Goal: Browse casually

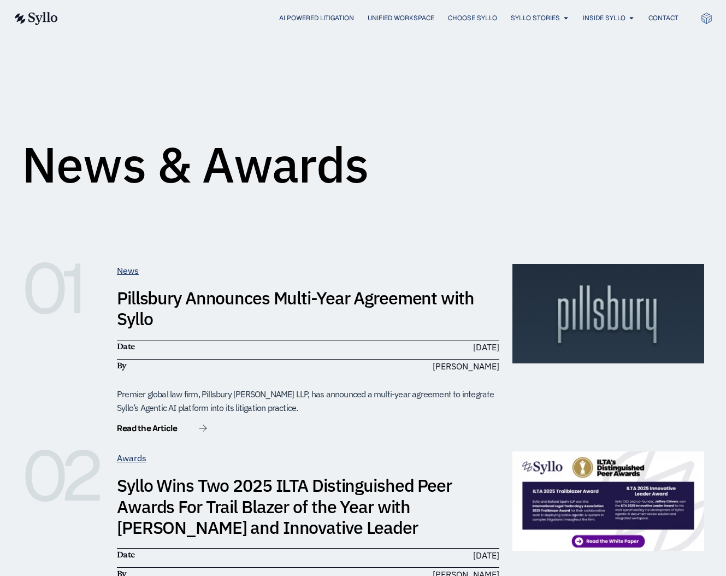
click at [40, 10] on div "AI Powered Litigation Unified Workspace Choose Syllo Syllo Stories Close Syllo …" at bounding box center [363, 18] width 700 height 36
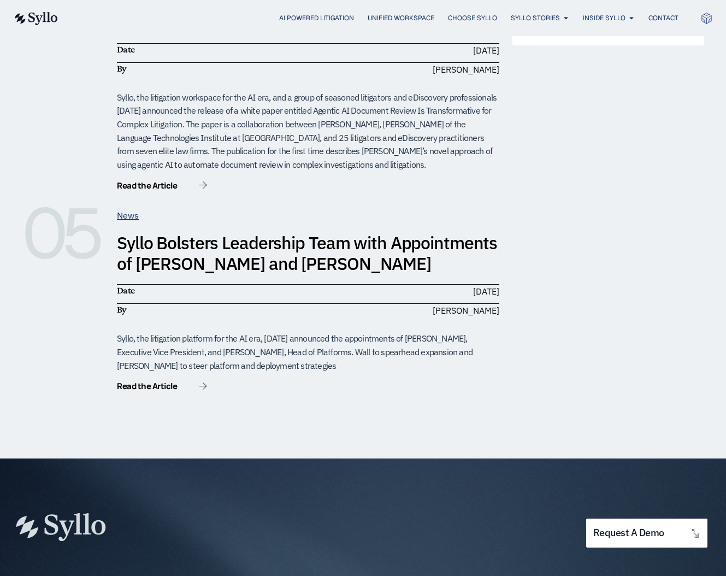
click at [40, 14] on img at bounding box center [35, 18] width 45 height 13
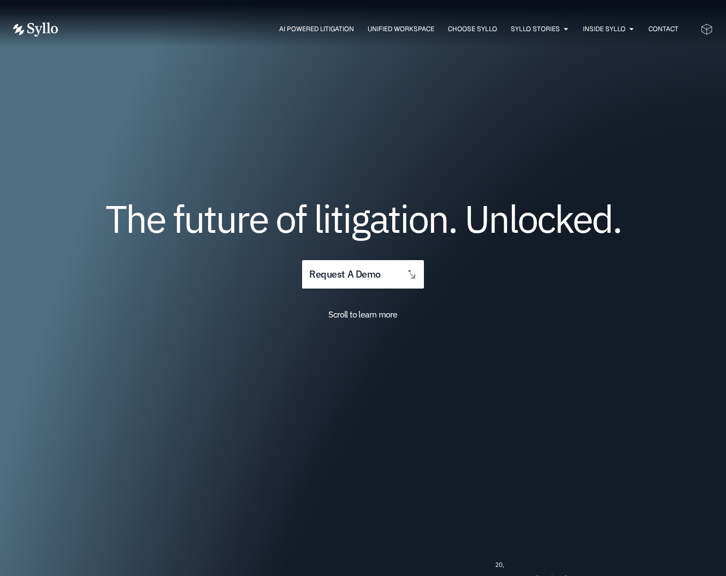
click at [27, 32] on img at bounding box center [35, 29] width 45 height 14
